Goal: Check status: Check status

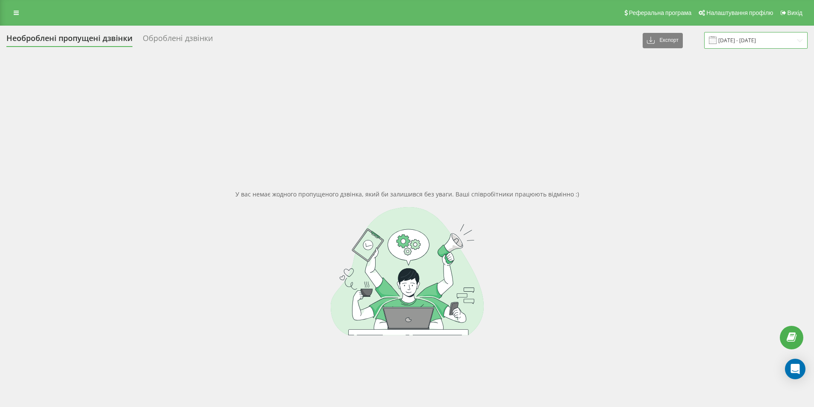
click at [778, 43] on input "19.09.2025 - 19.09.2025" at bounding box center [755, 40] width 103 height 17
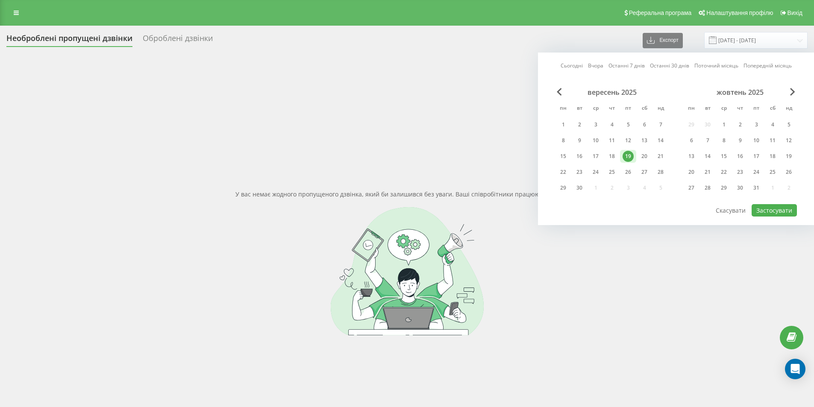
click at [626, 156] on div "19" at bounding box center [628, 156] width 11 height 11
click at [565, 173] on div "22" at bounding box center [563, 172] width 11 height 11
click at [770, 210] on button "Застосувати" at bounding box center [774, 210] width 45 height 12
type input "19.09.2025 - 22.09.2025"
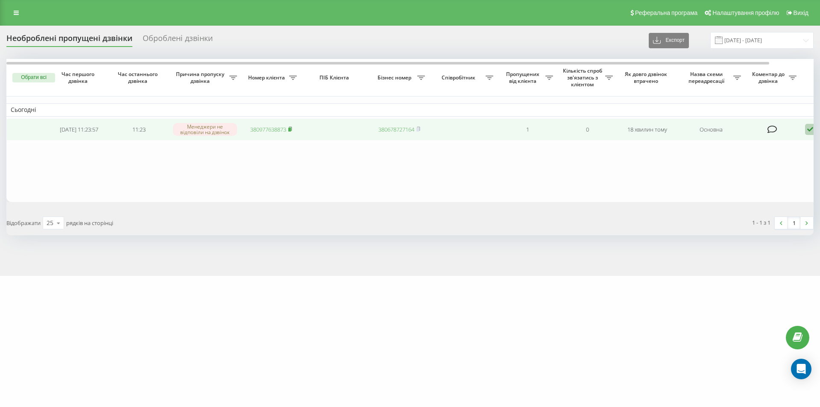
click at [291, 129] on rect at bounding box center [289, 130] width 3 height 4
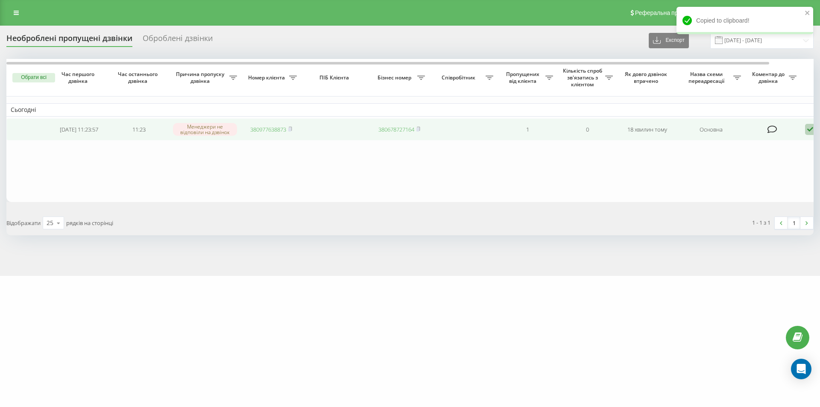
click at [264, 127] on link "380977638873" at bounding box center [268, 130] width 36 height 8
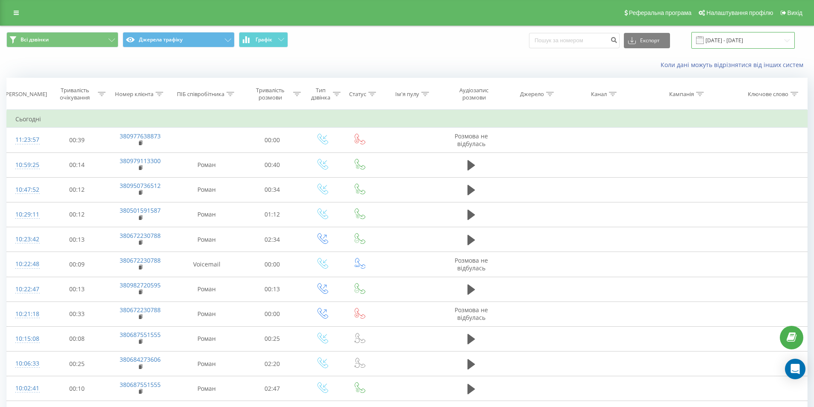
click at [741, 38] on input "20.09.2025 - 22.09.2025" at bounding box center [742, 40] width 103 height 17
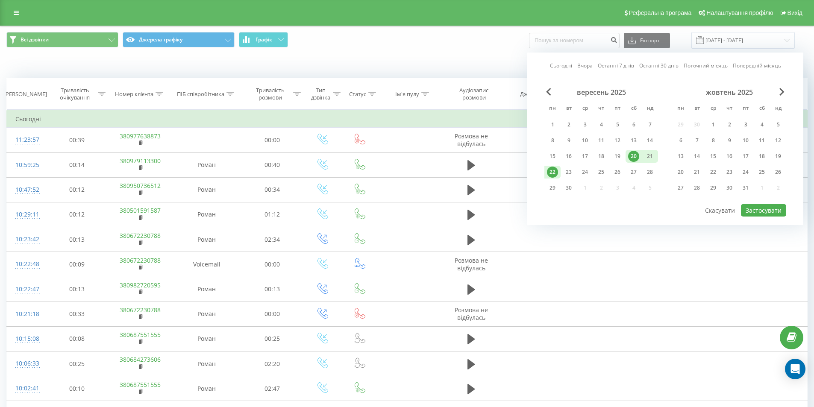
click at [764, 203] on div at bounding box center [665, 203] width 242 height 1
click at [766, 214] on button "Застосувати" at bounding box center [763, 210] width 45 height 12
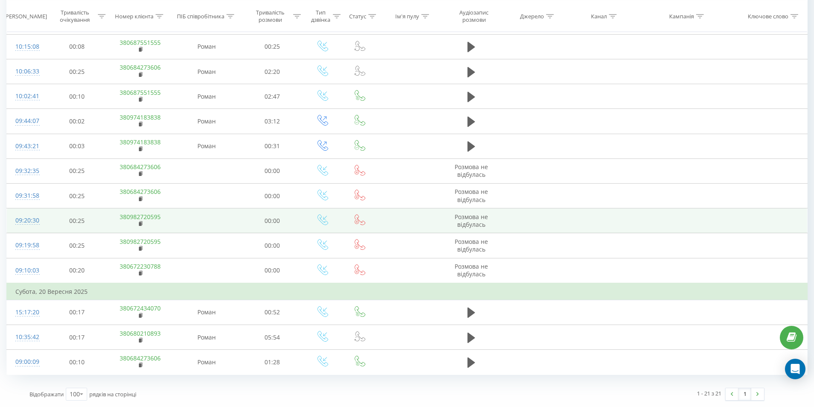
scroll to position [50, 0]
